Goal: Task Accomplishment & Management: Manage account settings

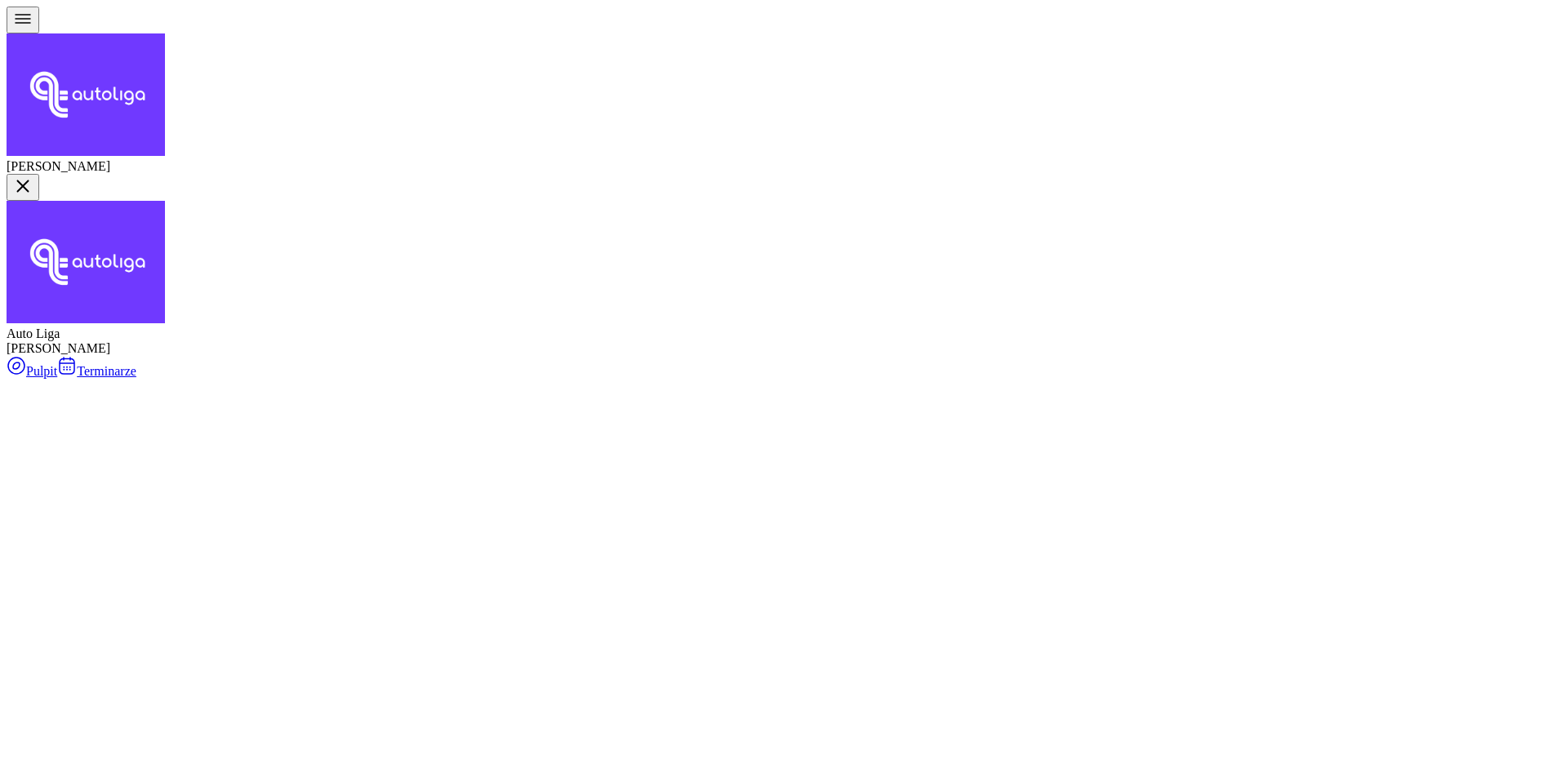
type input "ludźmi"
drag, startPoint x: 546, startPoint y: 137, endPoint x: 553, endPoint y: 226, distance: 89.3
click at [759, 310] on div "Jazdy doszkalające" at bounding box center [748, 303] width 115 height 15
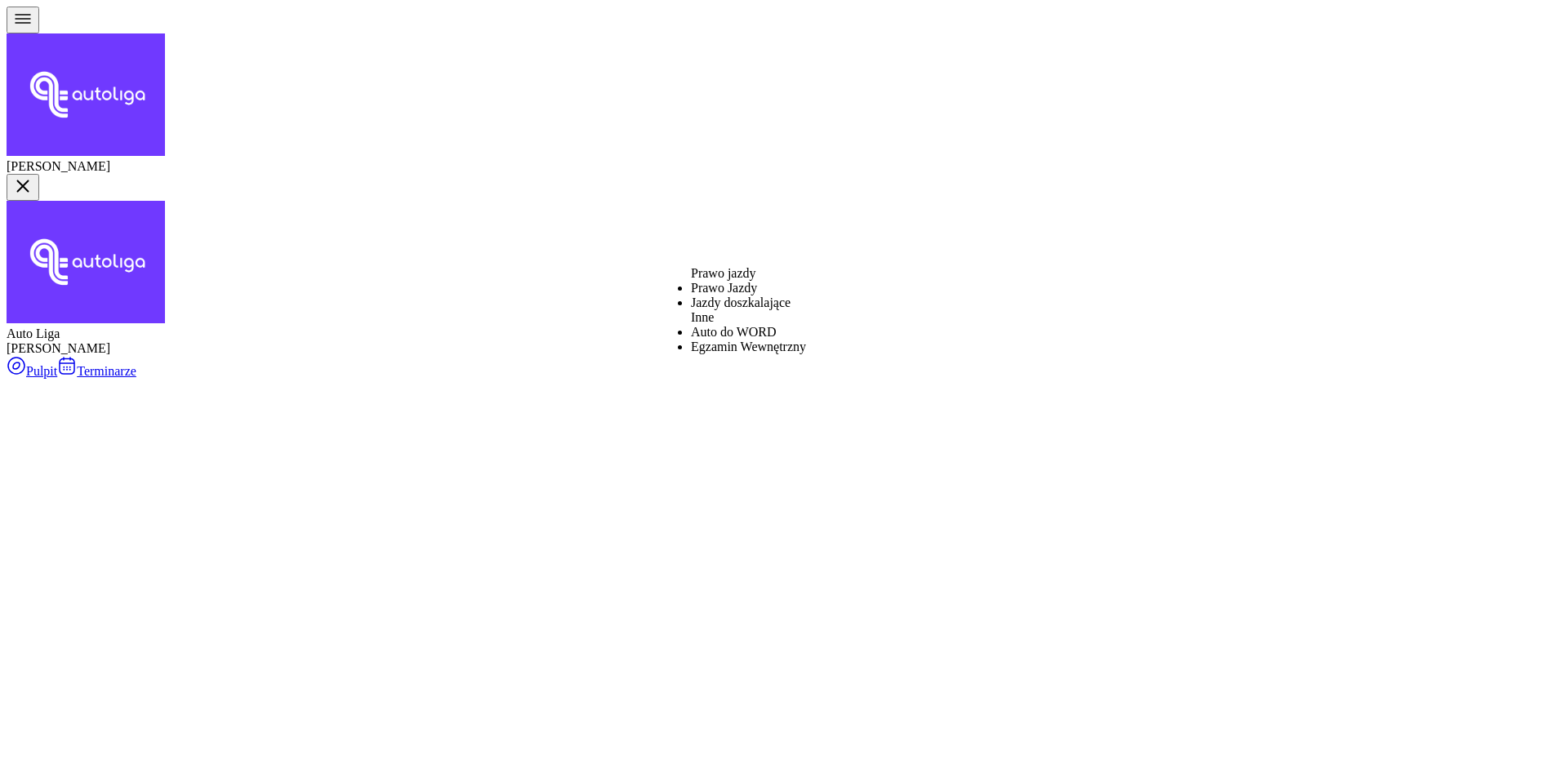
select select "B"
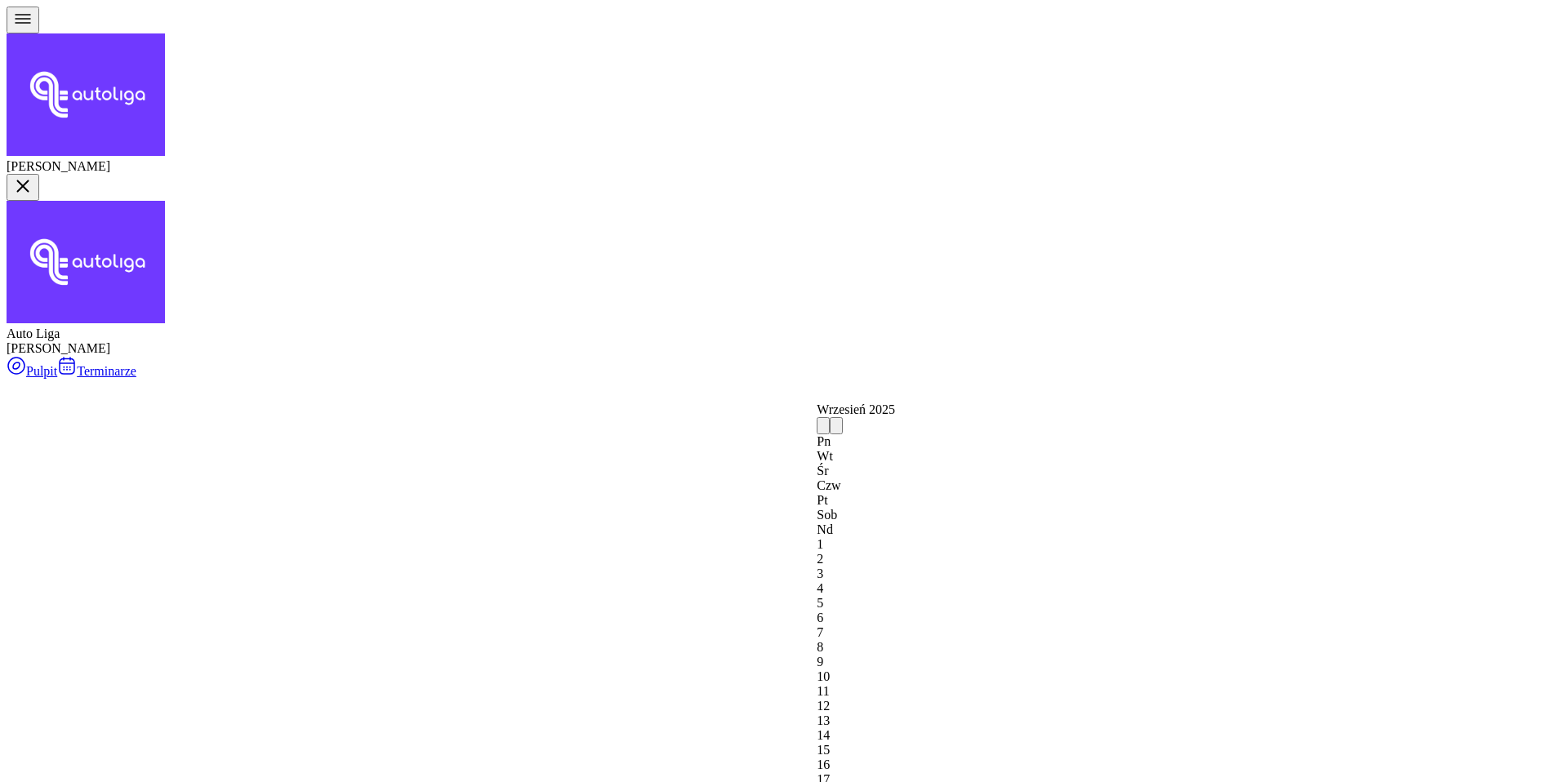
click at [846, 641] on div "8" at bounding box center [856, 648] width 78 height 15
type input "[DATE]"
type input "2"
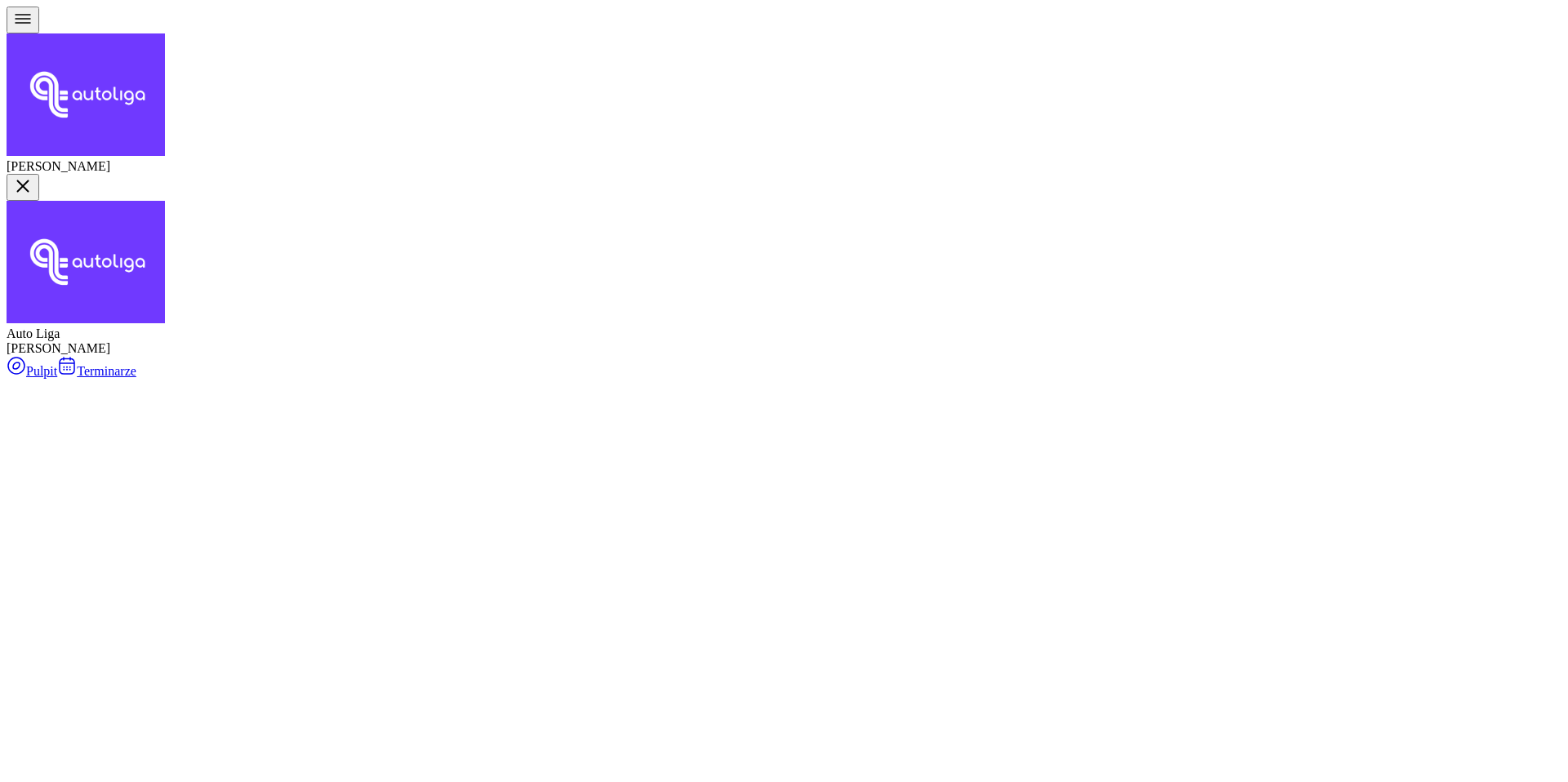
type input "240"
type input "2"
type input "1.50"
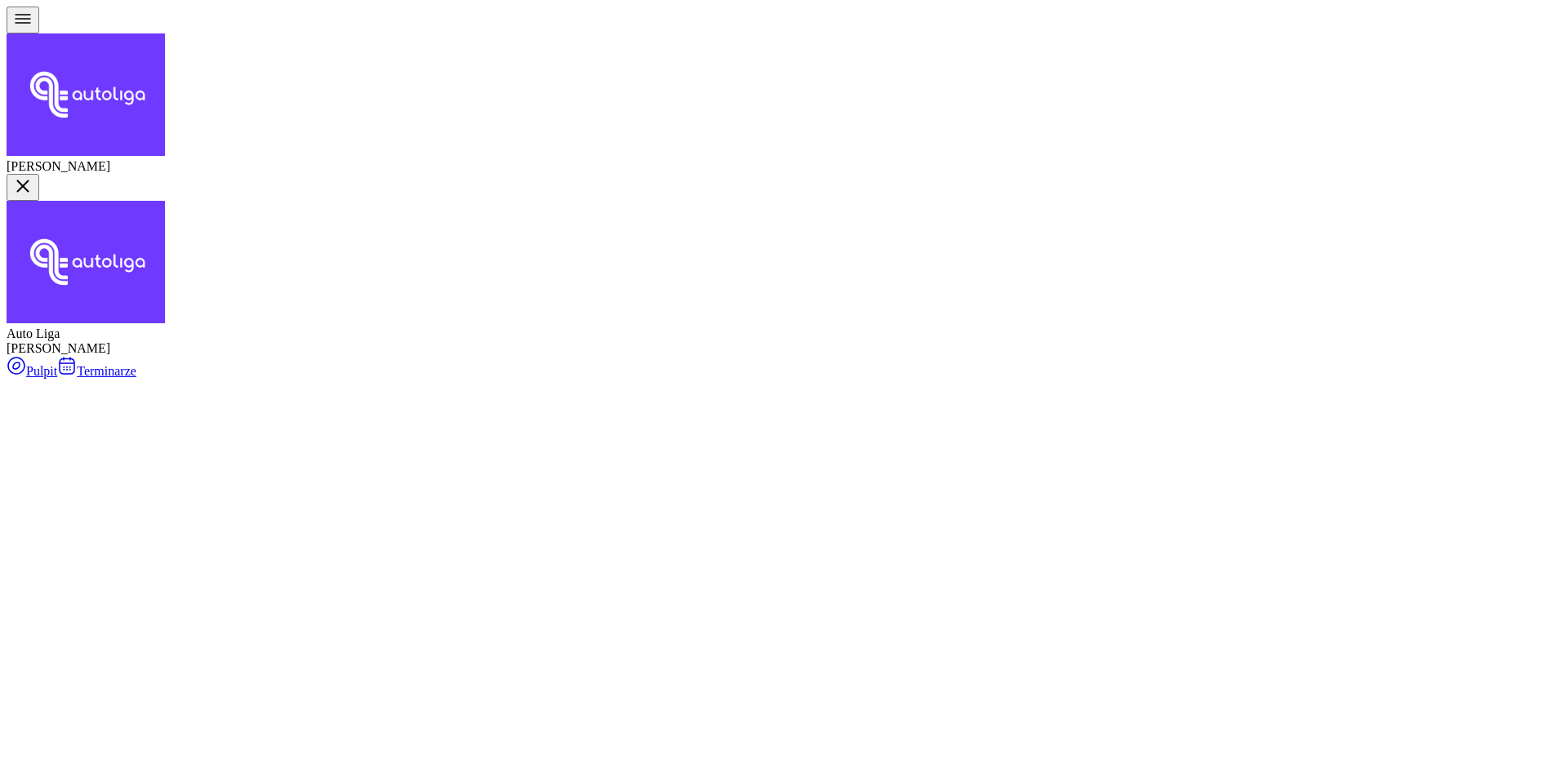
type input "3"
type input "15"
type input "30"
type input "150"
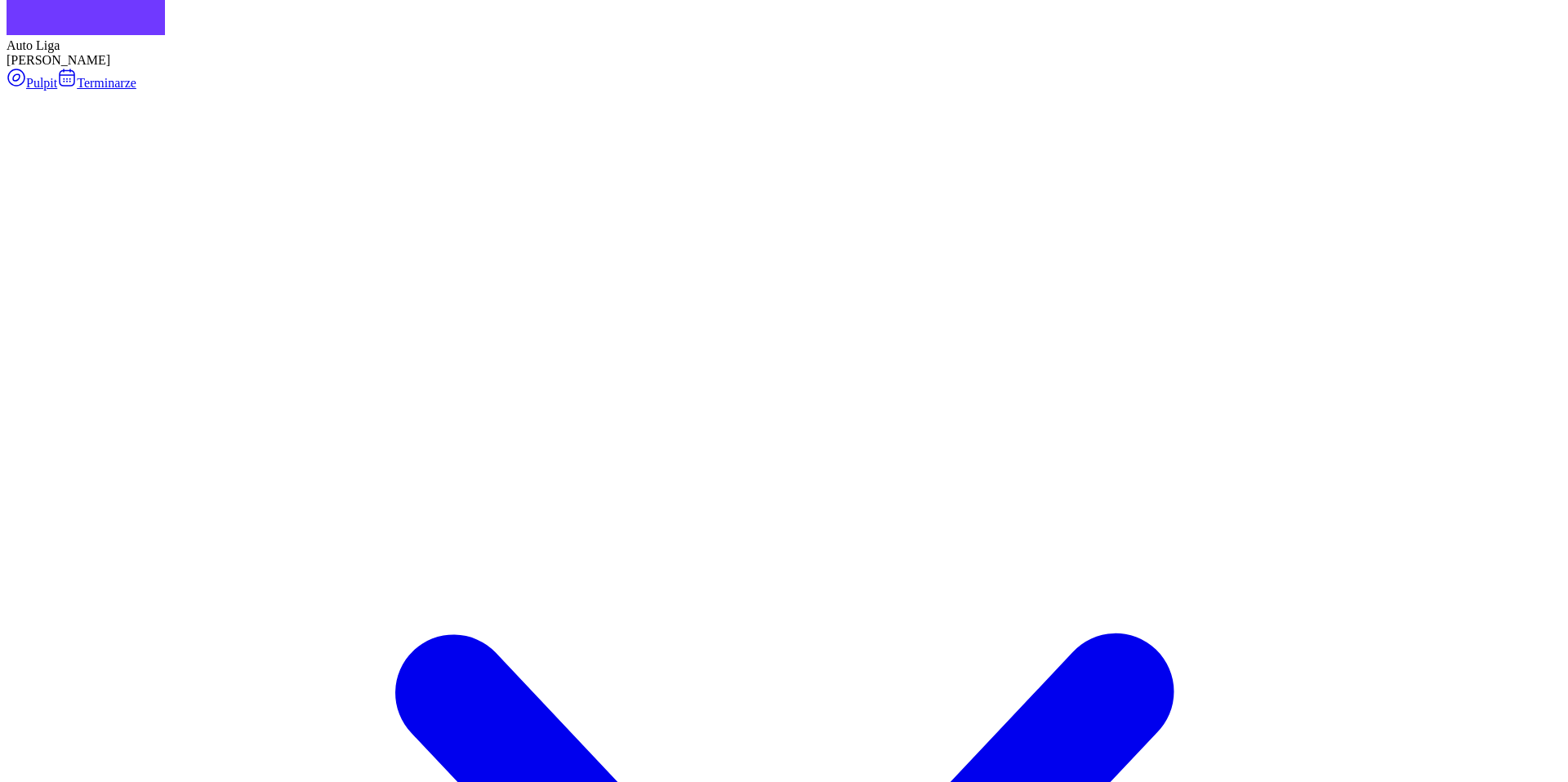
scroll to position [288, 0]
type input "300"
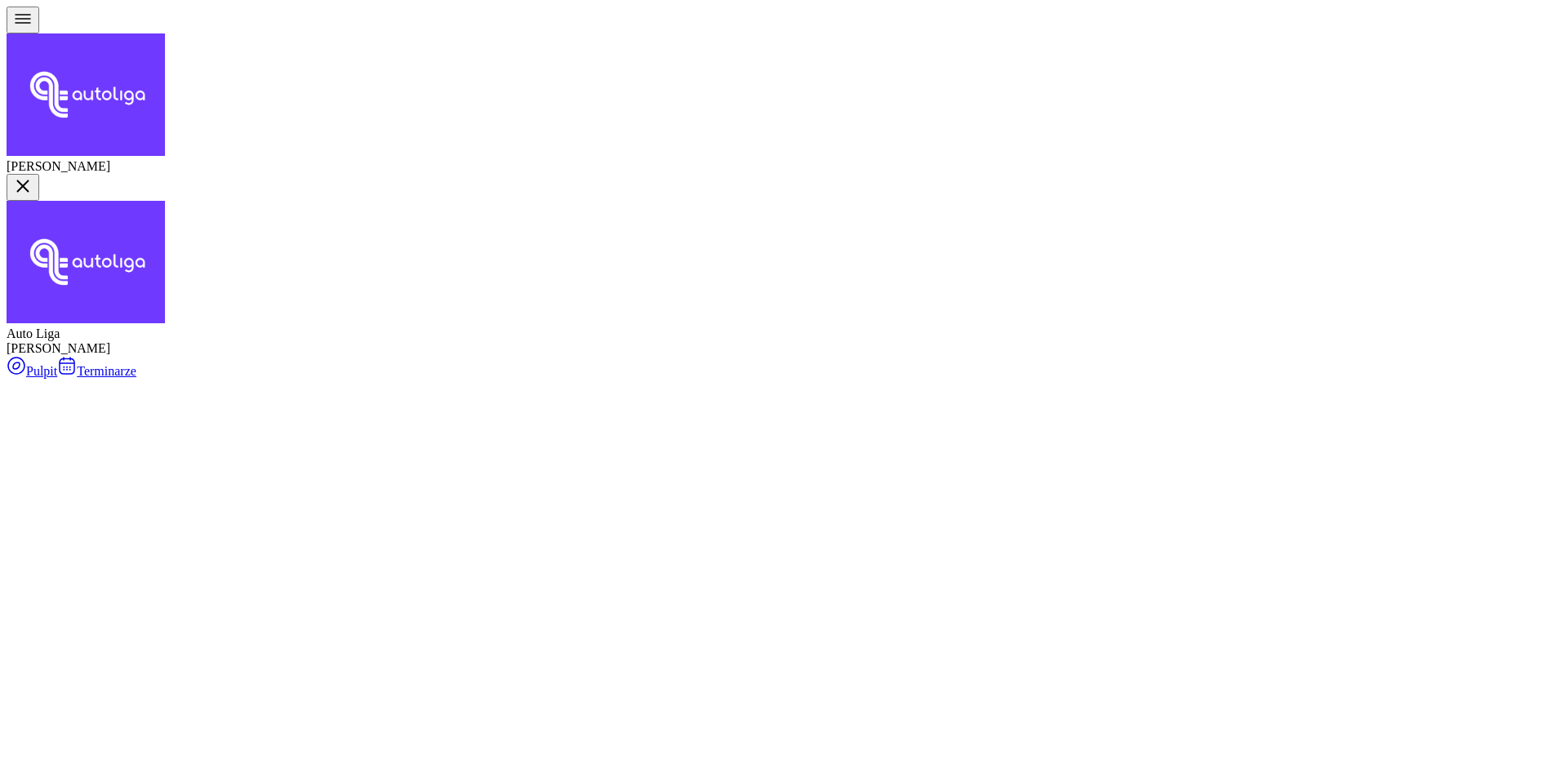
select select "11"
select select "13"
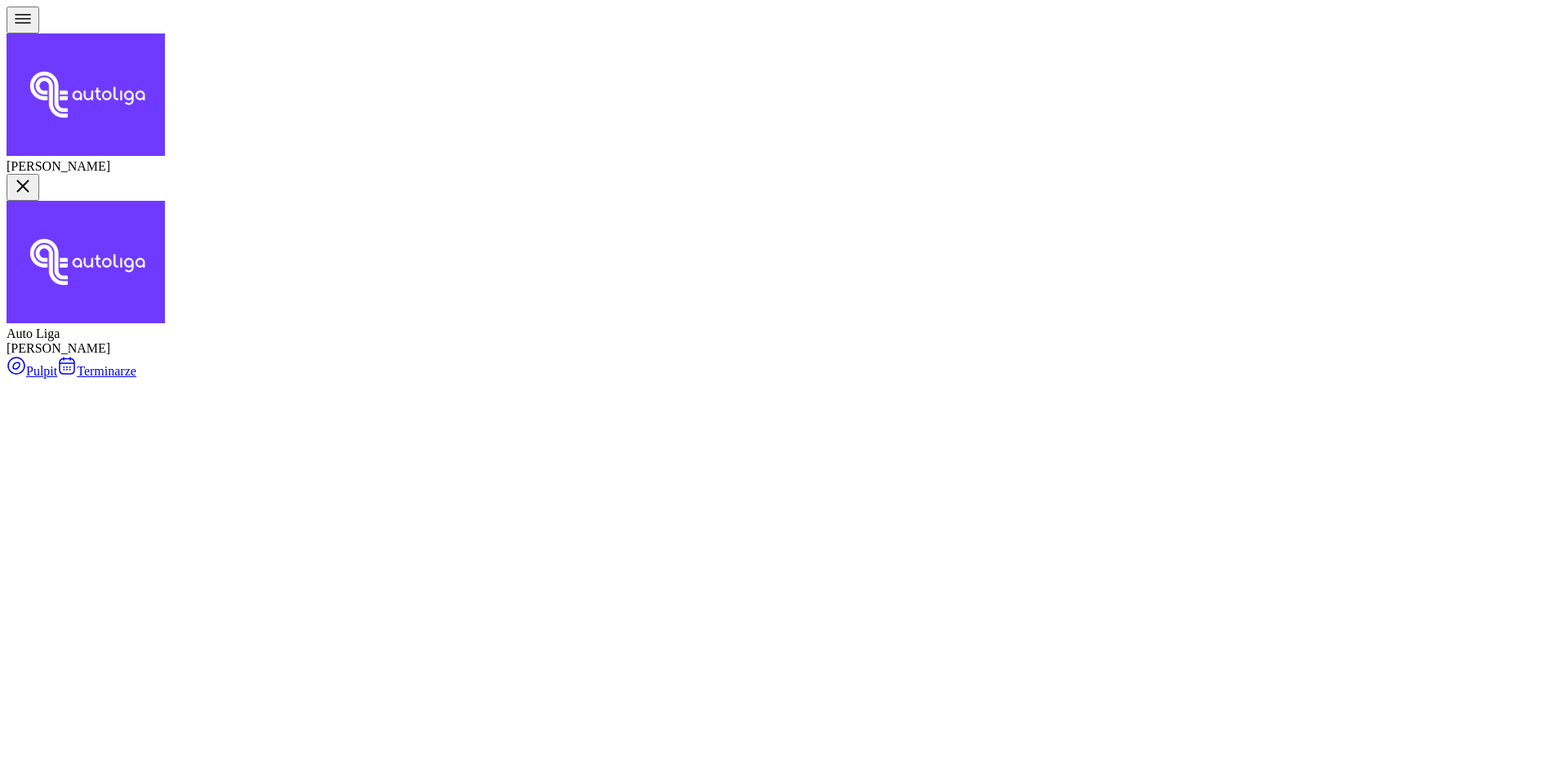
scroll to position [1, 0]
type textarea "300 do pobrania"
